Goal: Find specific page/section: Find specific page/section

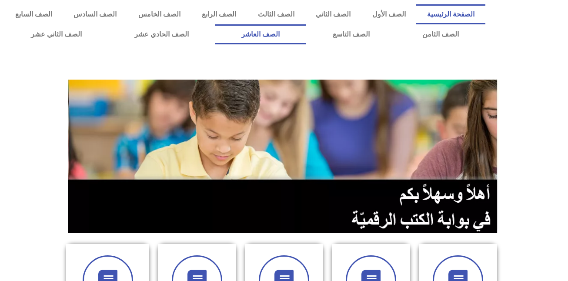
click at [306, 36] on link "الصف العاشر" at bounding box center [260, 34] width 91 height 20
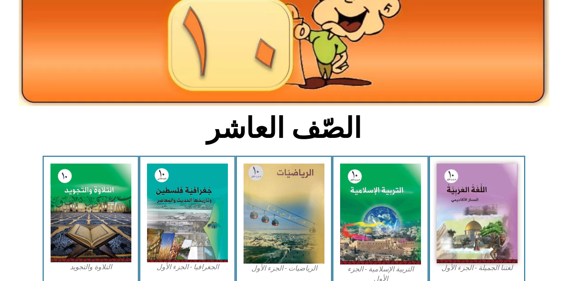
scroll to position [126, 0]
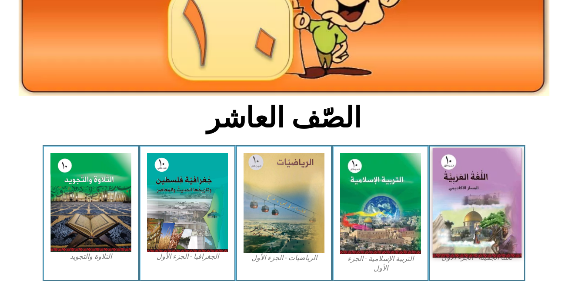
click at [486, 236] on img at bounding box center [477, 203] width 89 height 110
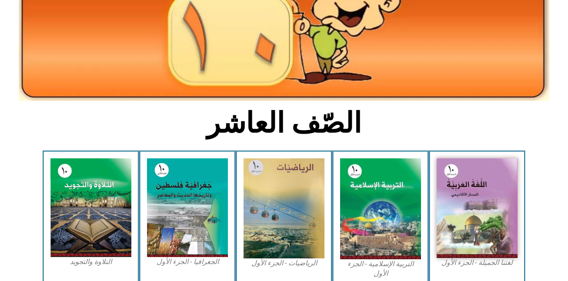
scroll to position [126, 0]
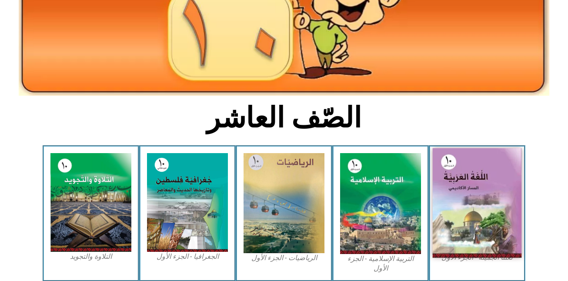
click at [453, 185] on img at bounding box center [477, 203] width 89 height 110
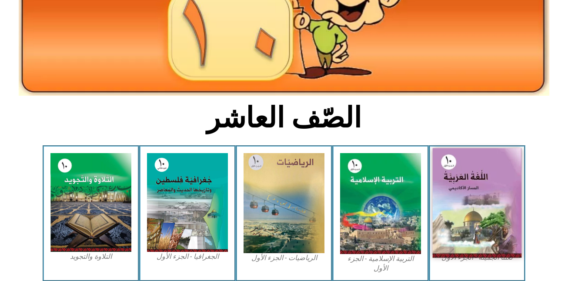
click at [453, 185] on img at bounding box center [477, 203] width 89 height 110
click at [462, 175] on img at bounding box center [477, 203] width 89 height 110
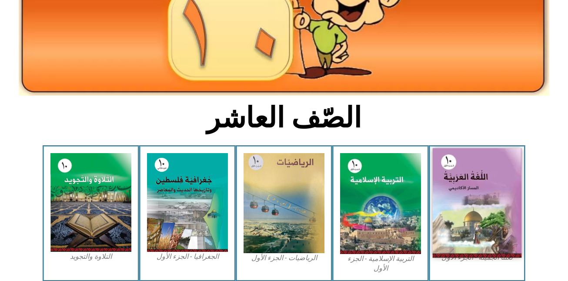
drag, startPoint x: 462, startPoint y: 175, endPoint x: 462, endPoint y: 187, distance: 11.3
click at [462, 187] on img at bounding box center [477, 203] width 89 height 110
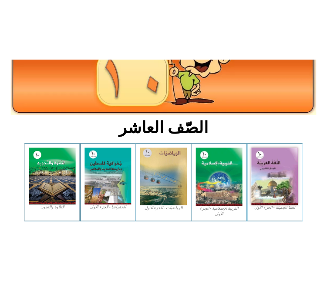
scroll to position [105, 0]
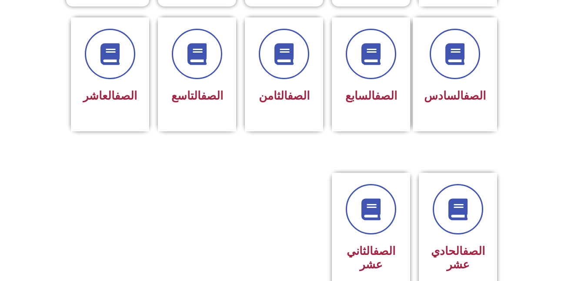
scroll to position [383, 0]
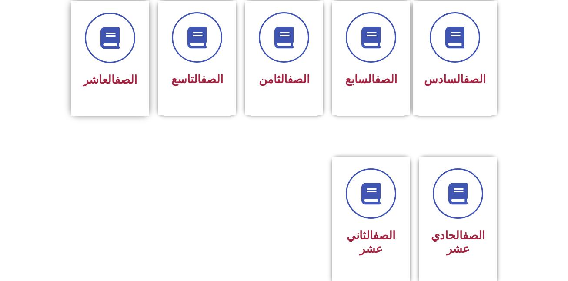
click at [81, 57] on div "الصف العاشر" at bounding box center [110, 58] width 78 height 115
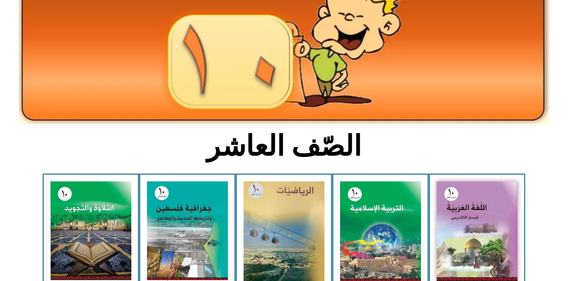
scroll to position [105, 0]
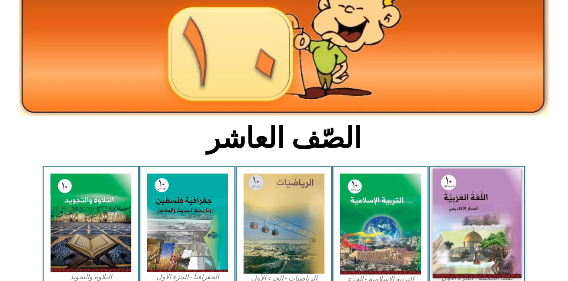
click at [504, 207] on img at bounding box center [477, 224] width 89 height 110
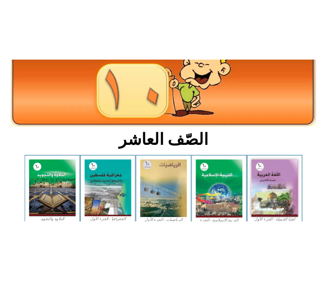
scroll to position [85, 0]
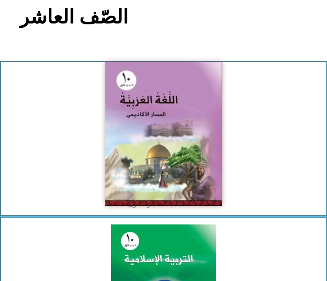
click at [218, 172] on img at bounding box center [163, 134] width 117 height 144
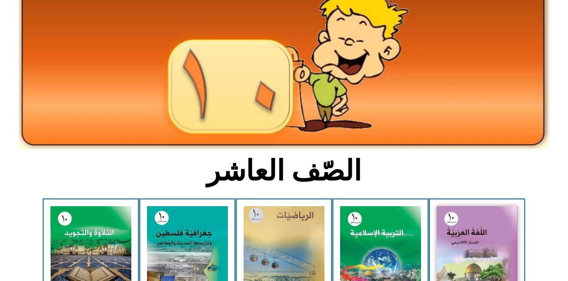
scroll to position [0, 0]
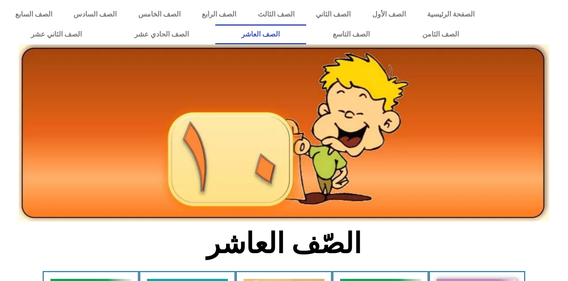
click at [306, 43] on link "الصف العاشر" at bounding box center [260, 34] width 91 height 20
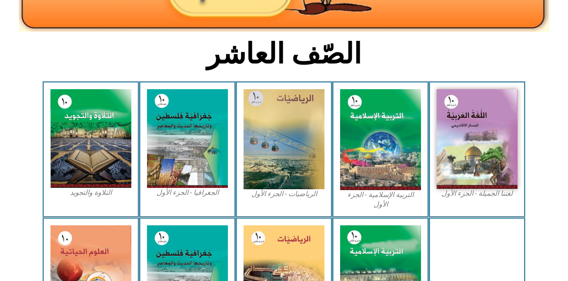
scroll to position [189, 0]
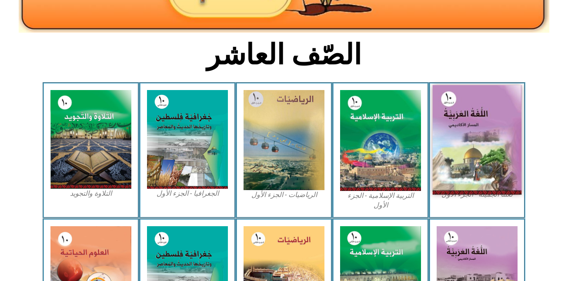
click at [482, 173] on img at bounding box center [477, 140] width 89 height 110
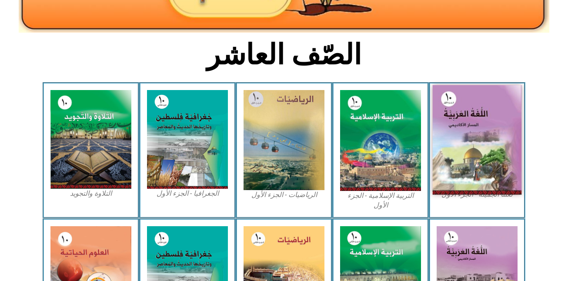
click at [482, 173] on img at bounding box center [477, 140] width 89 height 110
click at [492, 132] on img at bounding box center [477, 140] width 89 height 110
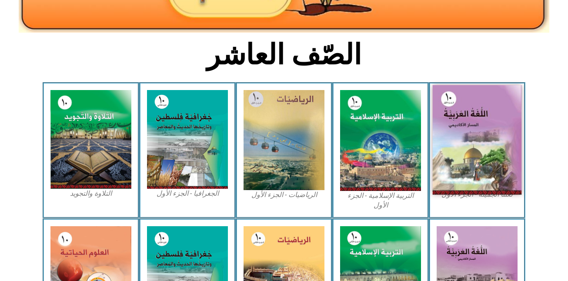
click at [492, 132] on img at bounding box center [477, 140] width 89 height 110
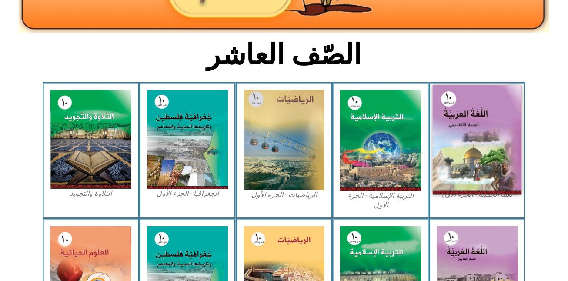
click at [492, 132] on img at bounding box center [477, 140] width 89 height 110
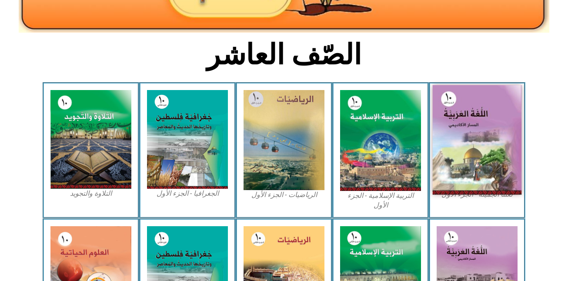
click at [492, 132] on img at bounding box center [477, 140] width 89 height 110
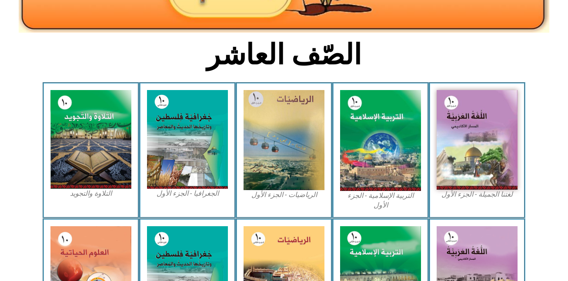
drag, startPoint x: 492, startPoint y: 132, endPoint x: 507, endPoint y: 43, distance: 90.4
click at [507, 43] on section "الصّف العاشر" at bounding box center [284, 59] width 568 height 45
